Goal: Complete application form

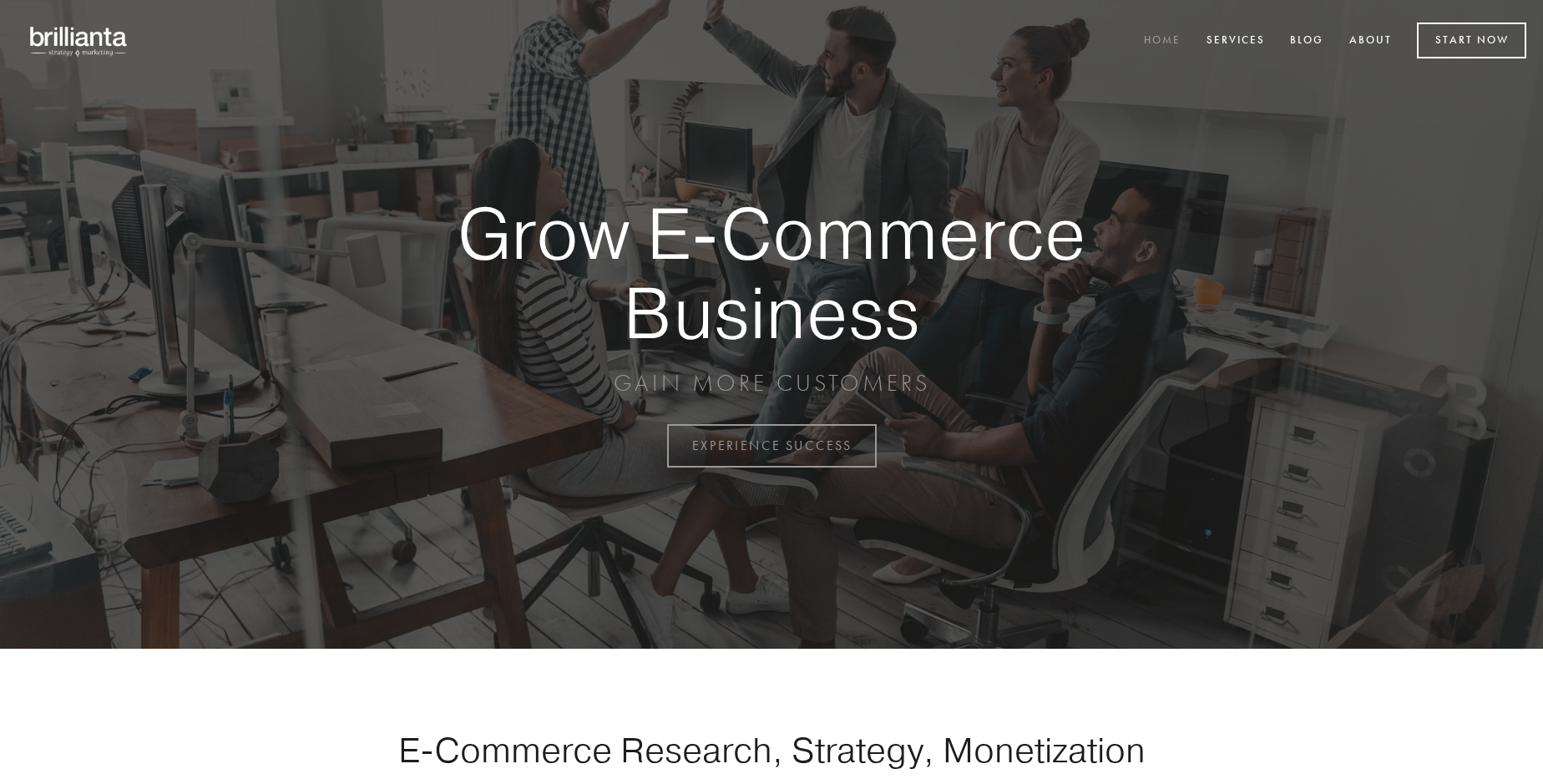
scroll to position [4375, 0]
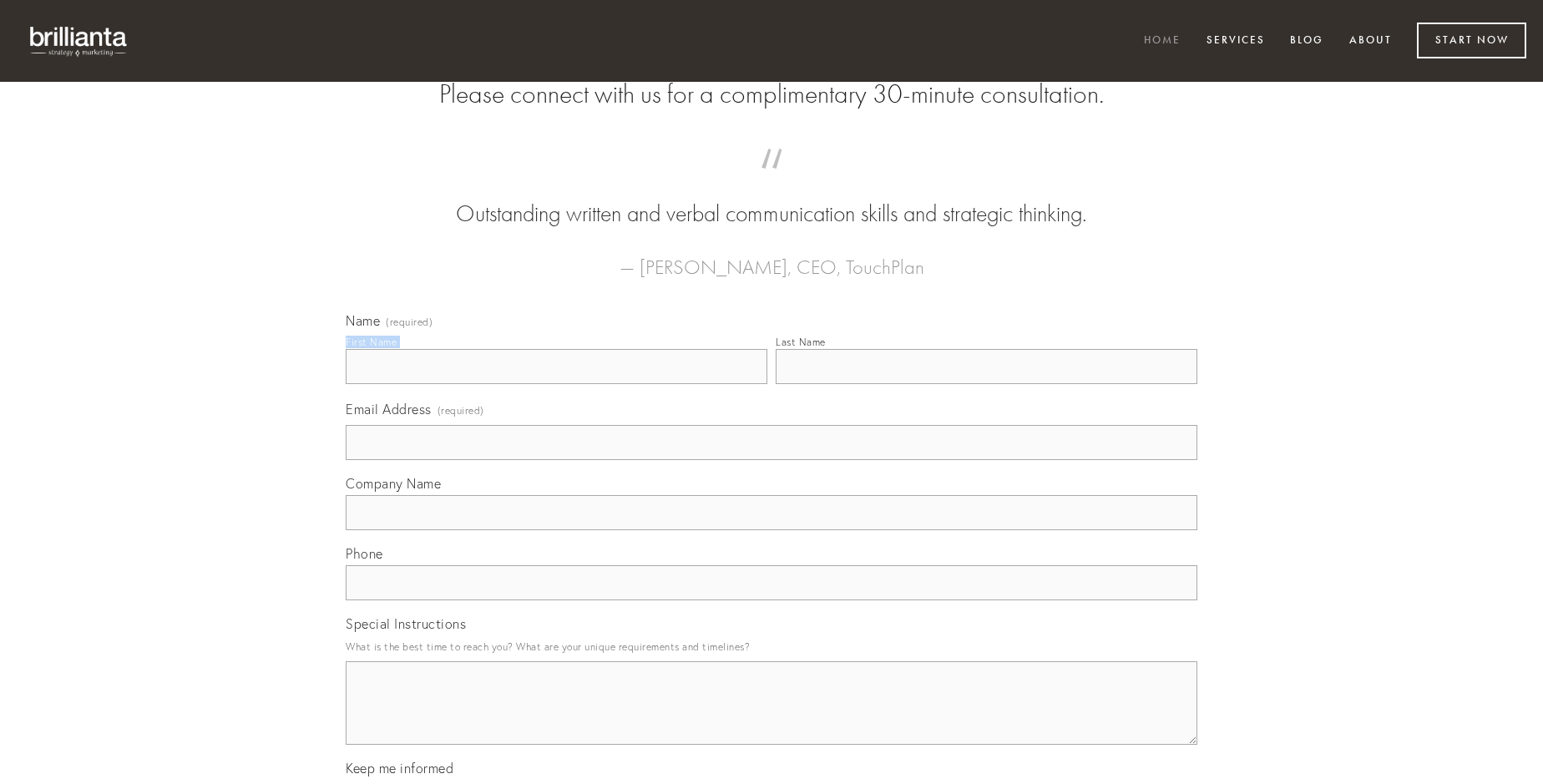
type input "[PERSON_NAME] DDS"
click at [986, 384] on input "Last Name" at bounding box center [986, 366] width 421 height 35
type input "[PERSON_NAME] DDS"
click at [771, 459] on input "Email Address (required)" at bounding box center [772, 443] width 852 height 35
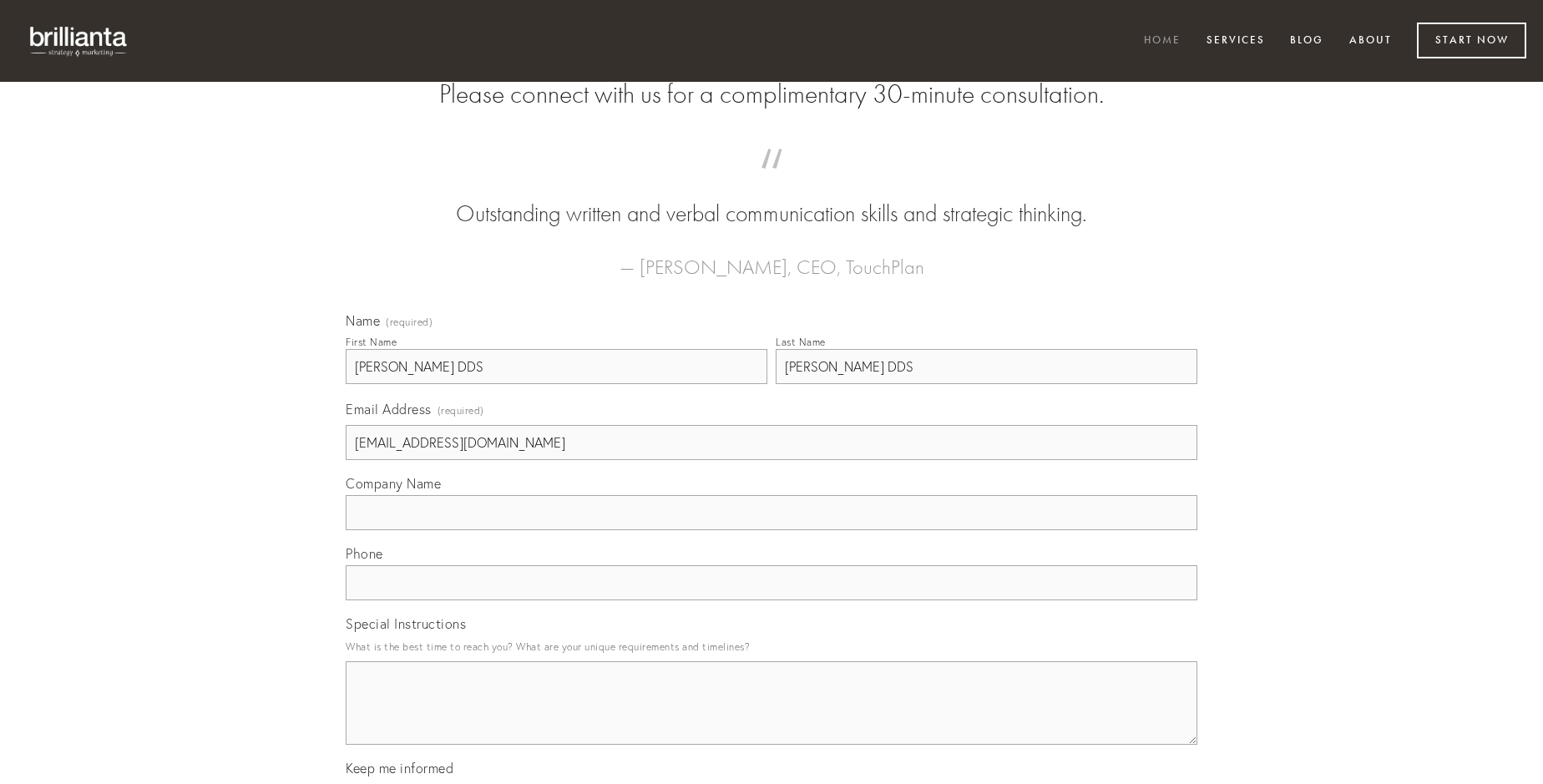
type input "[EMAIL_ADDRESS][DOMAIN_NAME]"
click at [771, 530] on input "Company Name" at bounding box center [772, 513] width 852 height 35
type input "advenio"
click at [771, 600] on input "text" at bounding box center [772, 583] width 852 height 35
click at [771, 717] on textarea "Special Instructions" at bounding box center [772, 702] width 852 height 83
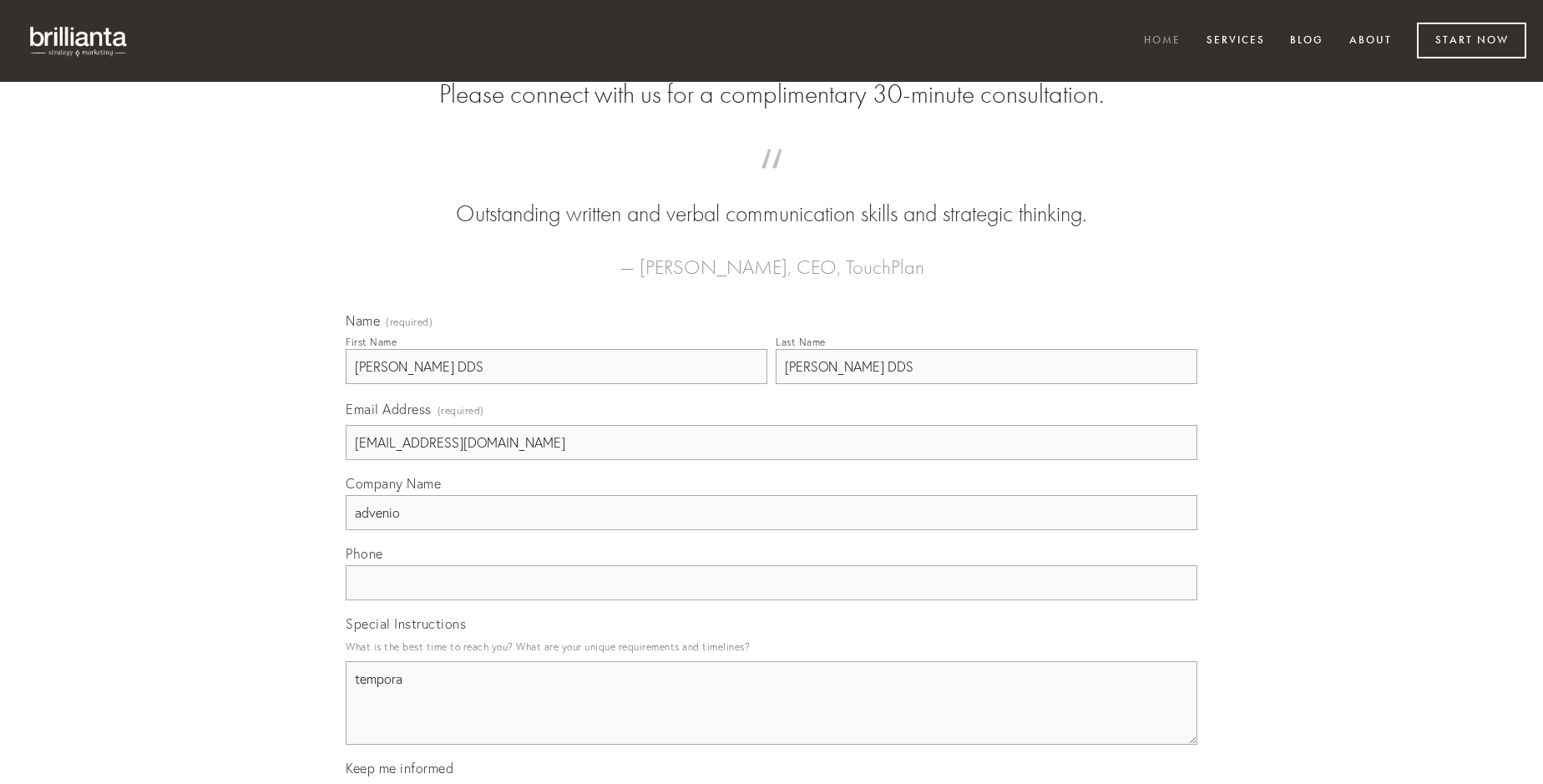
type textarea "tempora"
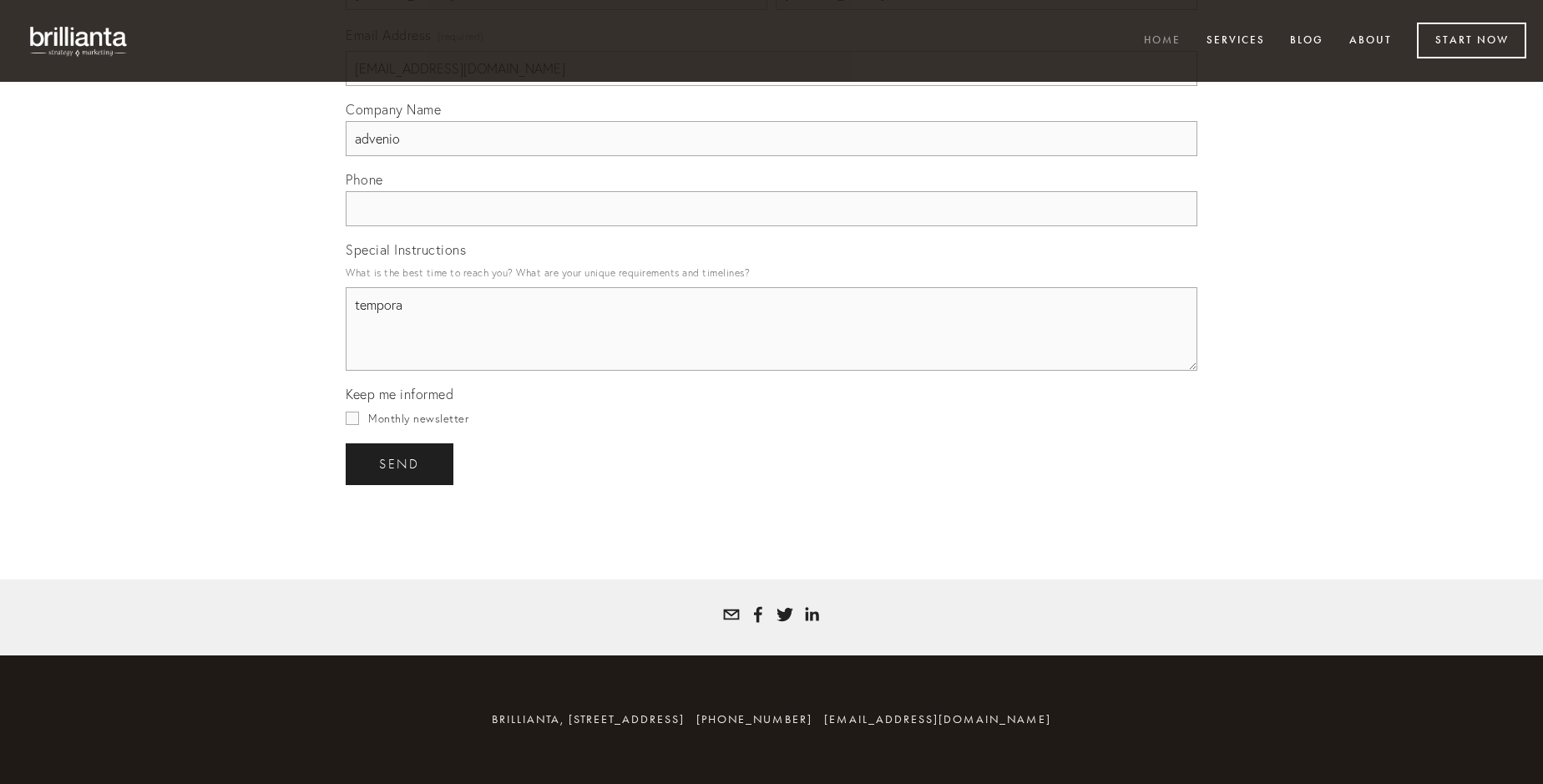
click at [401, 463] on span "send" at bounding box center [399, 464] width 41 height 15
